Goal: Manage account settings

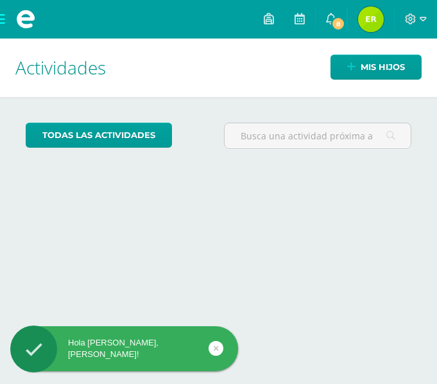
click at [374, 19] on img at bounding box center [371, 19] width 26 height 26
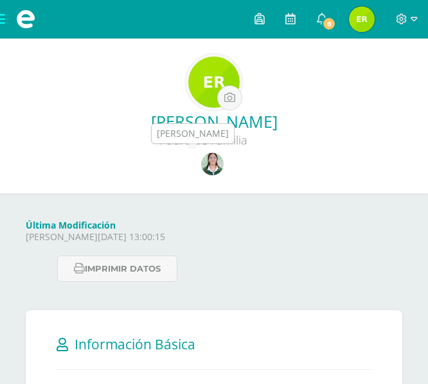
click at [201, 165] on img at bounding box center [212, 164] width 22 height 22
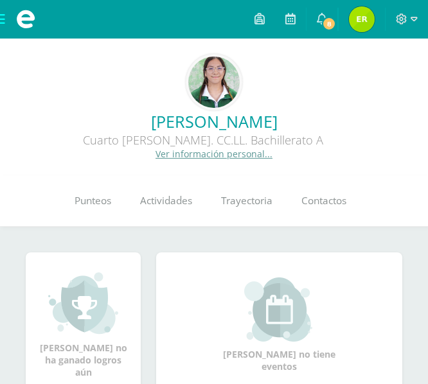
click at [209, 82] on img at bounding box center [213, 82] width 51 height 51
click at [197, 152] on link "Ver información personal..." at bounding box center [213, 154] width 117 height 12
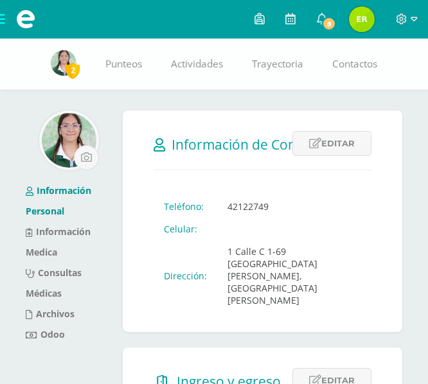
click at [67, 139] on img at bounding box center [69, 140] width 55 height 55
click at [86, 157] on input "file" at bounding box center [87, 158] width 24 height 24
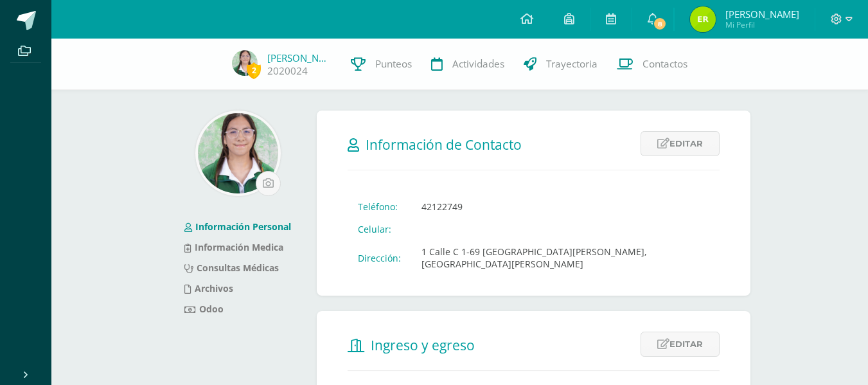
click at [239, 145] on img at bounding box center [238, 153] width 80 height 80
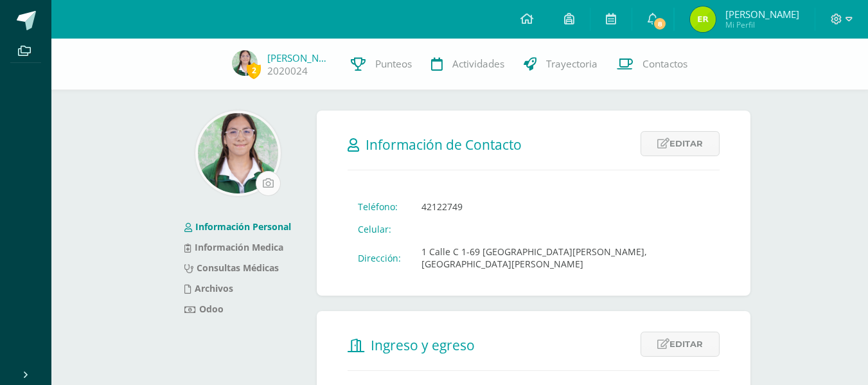
click at [268, 180] on input "file" at bounding box center [268, 184] width 24 height 24
click at [218, 141] on img at bounding box center [238, 153] width 80 height 80
